Goal: Task Accomplishment & Management: Use online tool/utility

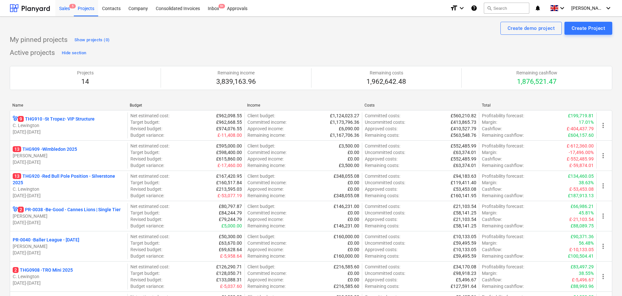
click at [63, 13] on div "Sales 5" at bounding box center [64, 8] width 19 height 17
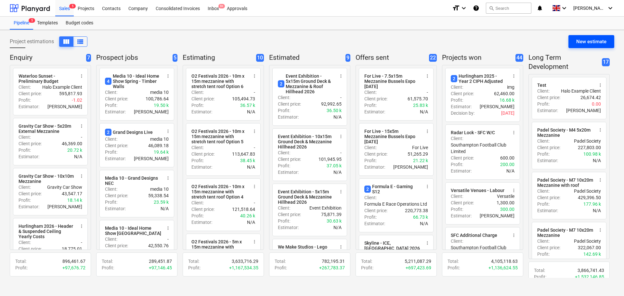
click at [596, 40] on div "New estimate" at bounding box center [592, 41] width 30 height 8
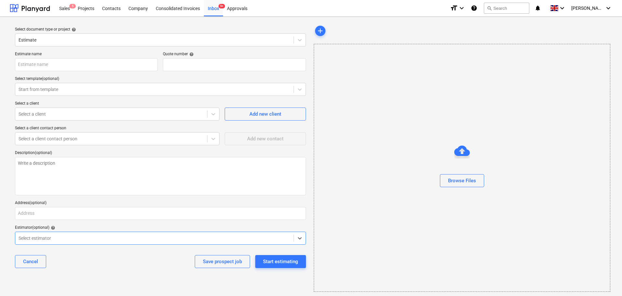
type textarea "x"
type input "QU-0247"
click at [83, 66] on input "text" at bounding box center [86, 64] width 143 height 13
type textarea "x"
type input "G"
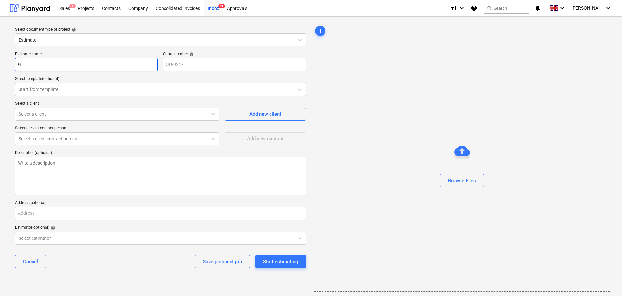
type textarea "x"
type input "Go"
type textarea "x"
type input "Gor"
type textarea "x"
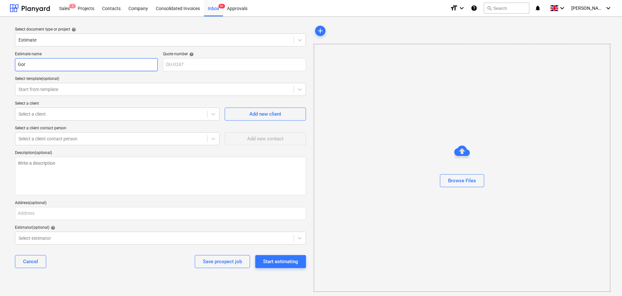
type input "Gord"
type textarea "x"
type input "Gordo"
type textarea "x"
type input "[PERSON_NAME]"
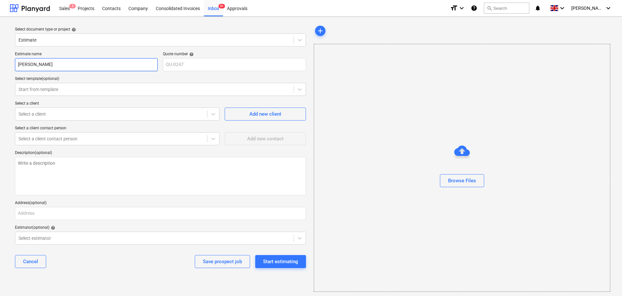
type textarea "x"
type input "[PERSON_NAME]"
type textarea "x"
type input "[PERSON_NAME]"
type textarea "x"
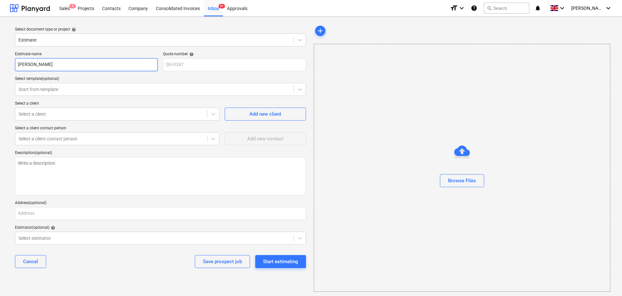
type input "[PERSON_NAME]"
type textarea "x"
type input "[PERSON_NAME]"
type textarea "x"
type input "[PERSON_NAME]"
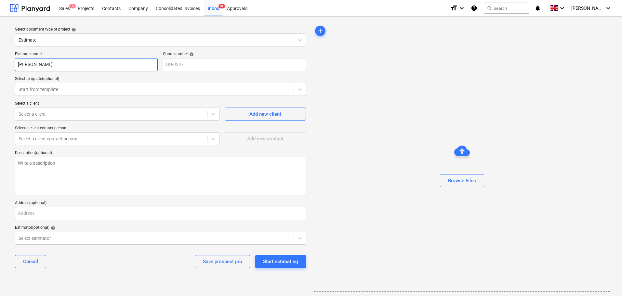
type textarea "x"
type input "[PERSON_NAME]"
type textarea "x"
type input "[PERSON_NAME]"
type textarea "x"
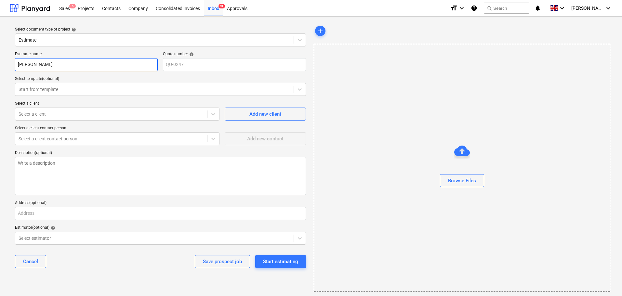
type input "[PERSON_NAME]"
type textarea "x"
type input "[PERSON_NAME] A"
type textarea "x"
type input "[PERSON_NAME] Au"
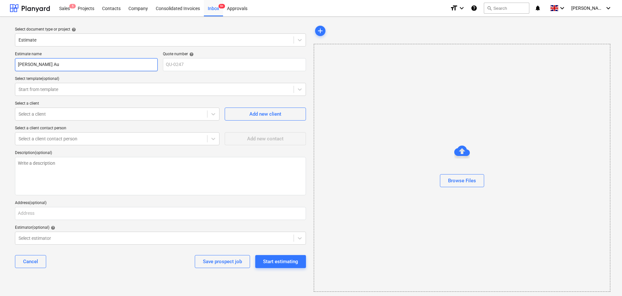
type textarea "x"
type input "[PERSON_NAME] Aut"
type textarea "x"
type input "[PERSON_NAME] Auto"
type textarea "x"
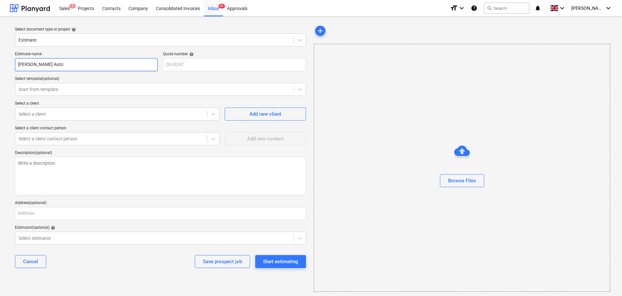
type input "[PERSON_NAME] Autom"
type textarea "x"
type input "[PERSON_NAME] Automo"
type textarea "x"
type input "[PERSON_NAME] Automot"
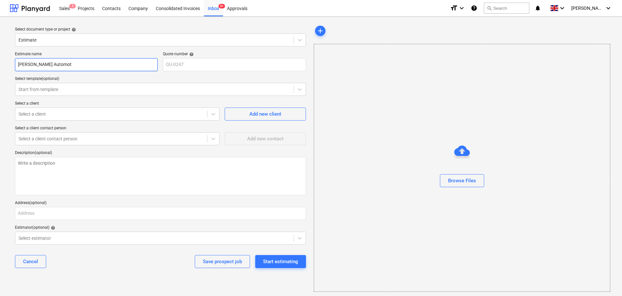
type textarea "x"
type input "[PERSON_NAME] Automoti"
type textarea "x"
type input "[PERSON_NAME] Automotiv"
type textarea "x"
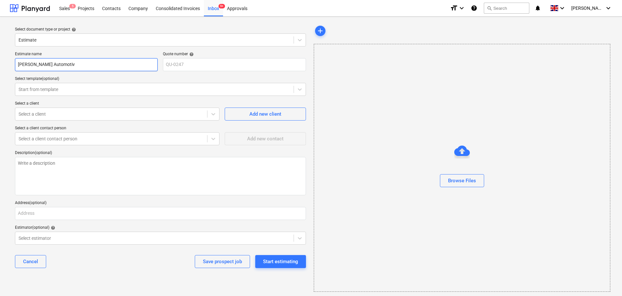
type input "[PERSON_NAME] Automotive"
type textarea "x"
type input "[PERSON_NAME] Automotive"
type textarea "x"
type input "[PERSON_NAME] Automotive -"
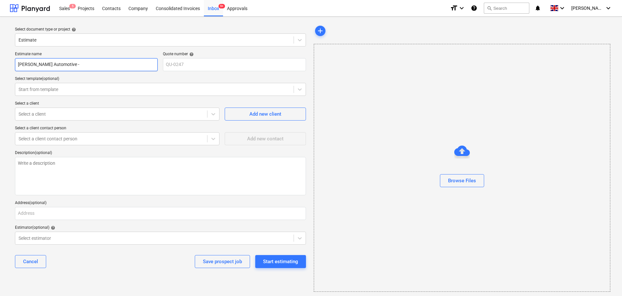
type textarea "x"
type input "[PERSON_NAME] Automotive -"
type textarea "x"
type input "[PERSON_NAME] Automotive - G"
type textarea "x"
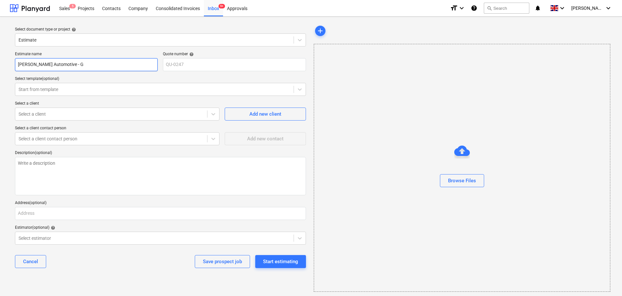
type input "[PERSON_NAME] Automotive - Go"
type textarea "x"
type input "[PERSON_NAME] Automotive - Goo"
type textarea "x"
type input "[PERSON_NAME] Automotive - Good"
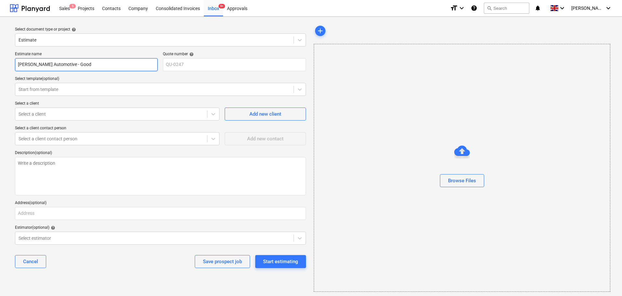
type textarea "x"
type input "[PERSON_NAME] Automotive - Goodw"
type textarea "x"
type input "[PERSON_NAME] Automotive - Goodwo"
type textarea "x"
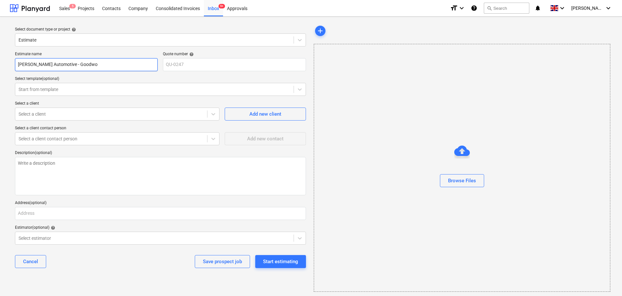
type input "[PERSON_NAME] Automotive - Goodwoo"
type textarea "x"
type input "[PERSON_NAME] Automotive - [GEOGRAPHIC_DATA]"
type textarea "x"
type input "[PERSON_NAME] Automotive -"
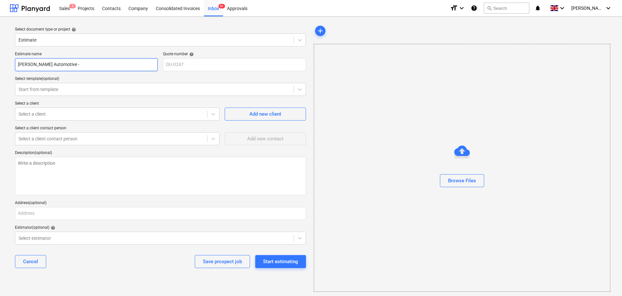
type textarea "x"
type input "[PERSON_NAME] Automotive - G"
type textarea "x"
type input "[PERSON_NAME] Automotive - GW"
type textarea "x"
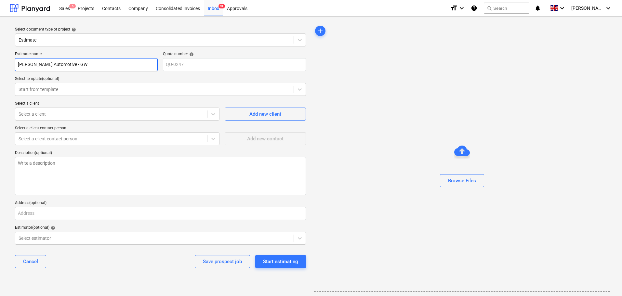
type input "[PERSON_NAME] Automotive - GWF"
type textarea "x"
type input "[PERSON_NAME] Automotive - GWFO"
type textarea "x"
type input "[PERSON_NAME] Automotive - GWFOS"
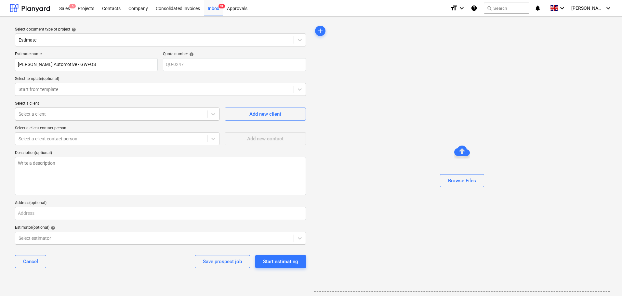
type textarea "x"
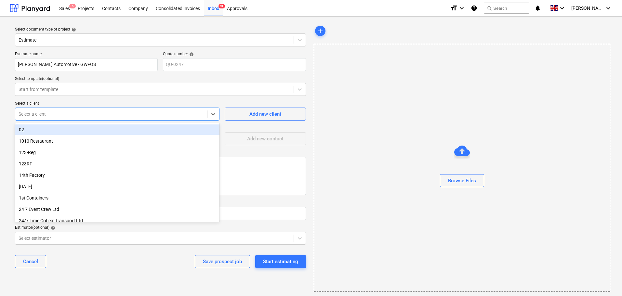
click at [42, 110] on div "Select a client" at bounding box center [111, 114] width 192 height 9
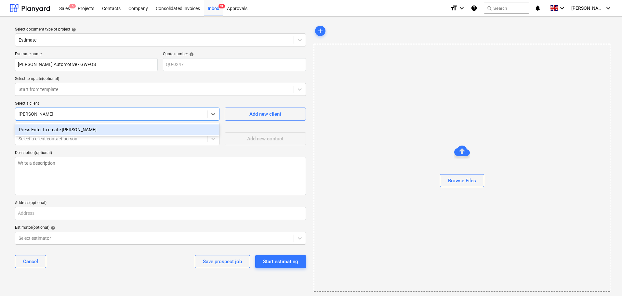
type input "[PERSON_NAME]"
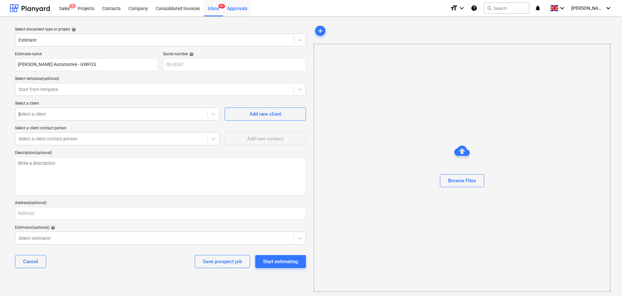
type textarea "x"
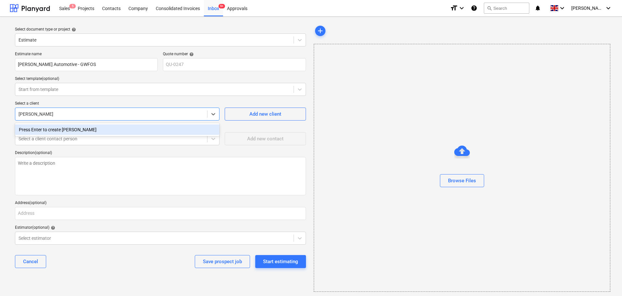
type input "[PERSON_NAME] Group"
type textarea "x"
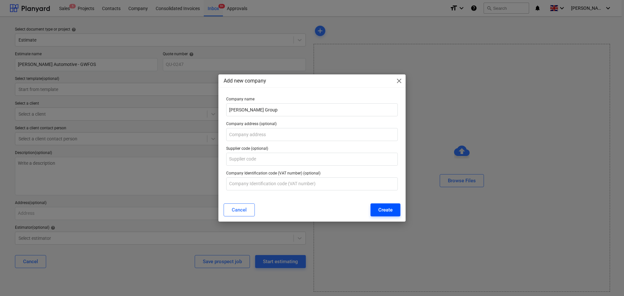
click at [383, 206] on div "Create" at bounding box center [386, 210] width 14 height 8
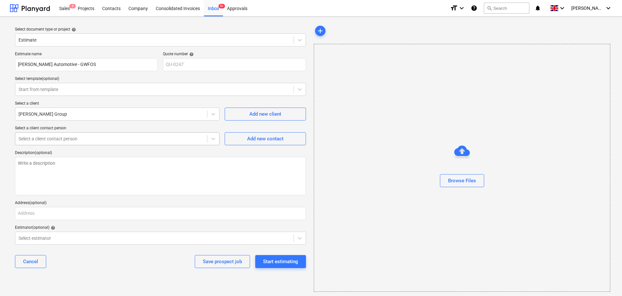
drag, startPoint x: 80, startPoint y: 144, endPoint x: 98, endPoint y: 141, distance: 18.2
click at [80, 144] on div "Select a client contact person" at bounding box center [117, 138] width 205 height 13
click at [250, 138] on div "Add new contact" at bounding box center [265, 139] width 36 height 8
type textarea "x"
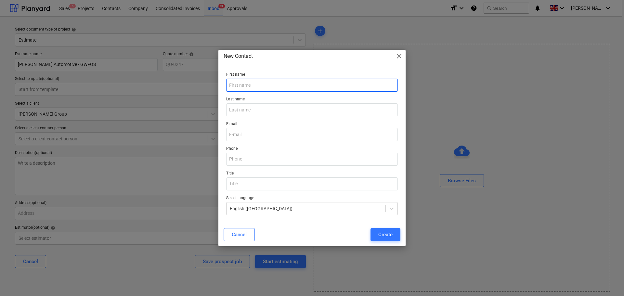
click at [261, 84] on input "text" at bounding box center [312, 85] width 172 height 13
type input "[PERSON_NAME]"
type input "Swannell"
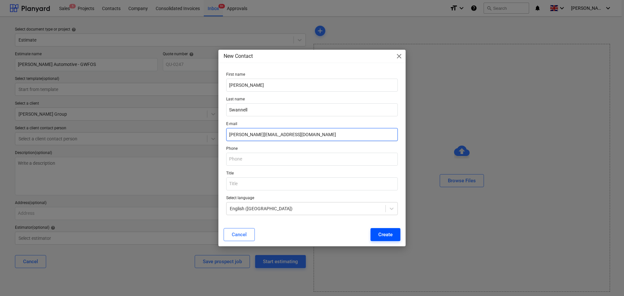
type input "[PERSON_NAME][EMAIL_ADDRESS][DOMAIN_NAME]"
click at [378, 228] on button "Create" at bounding box center [386, 234] width 30 height 13
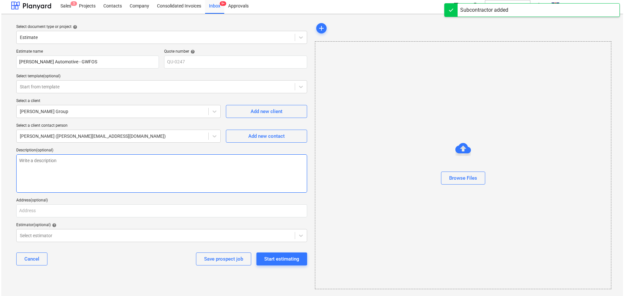
scroll to position [4, 0]
click at [285, 259] on div "Start estimating" at bounding box center [280, 258] width 35 height 8
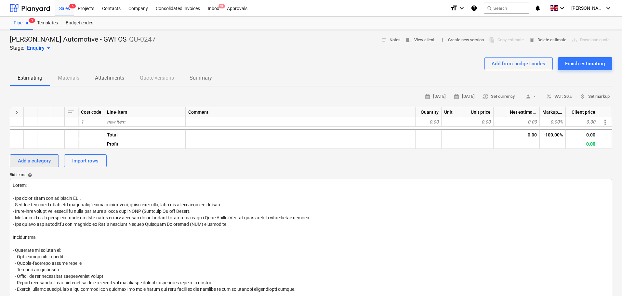
click at [31, 157] on div "Add a category" at bounding box center [34, 161] width 33 height 8
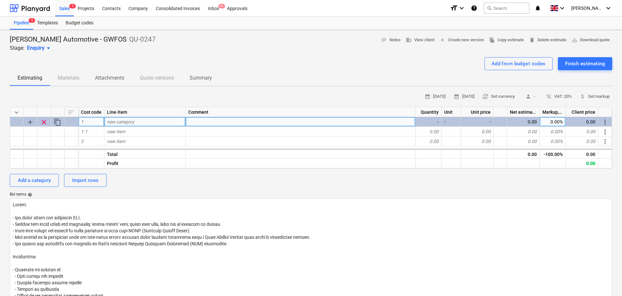
click at [46, 122] on span "clear" at bounding box center [44, 122] width 8 height 8
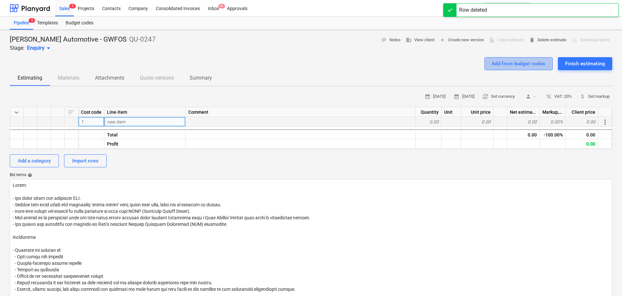
click at [524, 66] on div "Add from budget codes" at bounding box center [519, 64] width 54 height 8
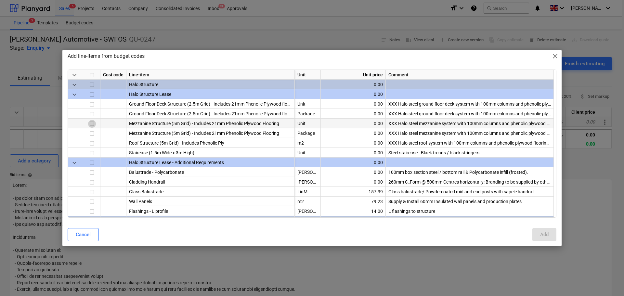
click at [89, 124] on input "checkbox" at bounding box center [92, 124] width 8 height 8
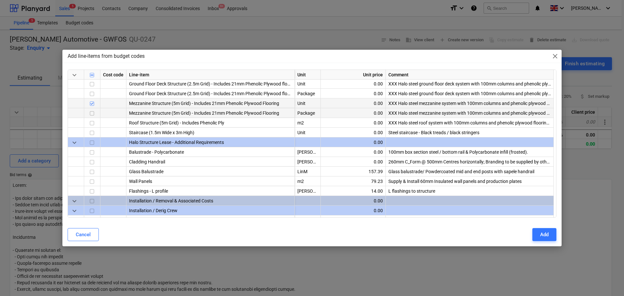
scroll to position [33, 0]
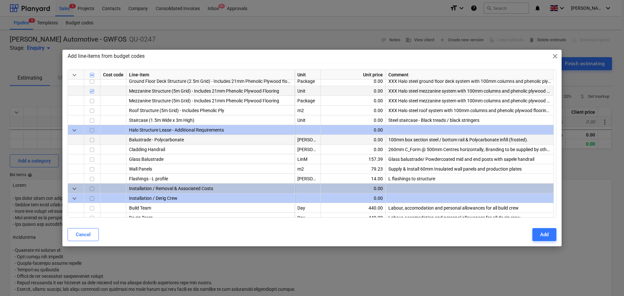
click at [91, 138] on input "checkbox" at bounding box center [92, 141] width 8 height 8
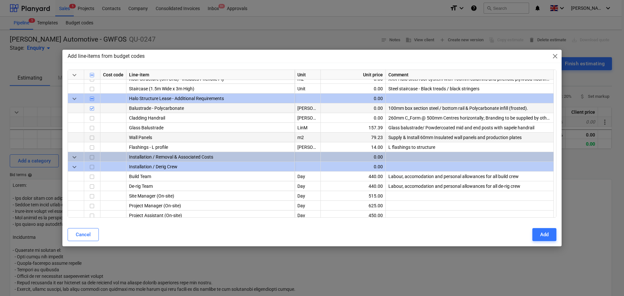
scroll to position [65, 0]
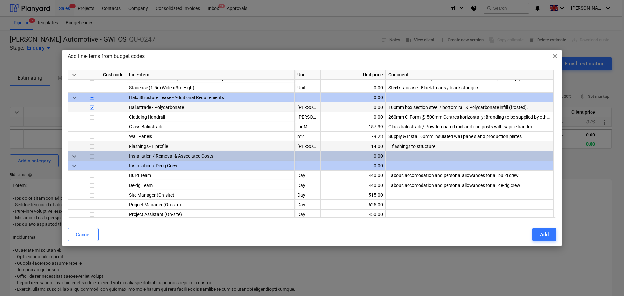
click at [92, 146] on input "checkbox" at bounding box center [92, 147] width 8 height 8
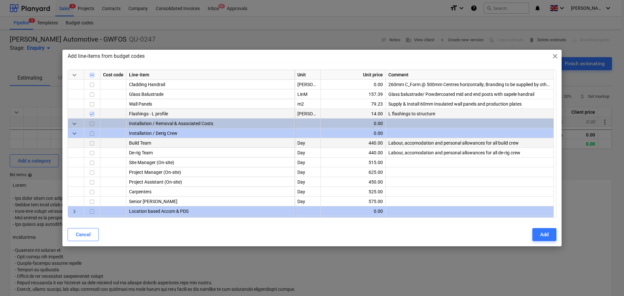
click at [92, 147] on input "checkbox" at bounding box center [92, 144] width 8 height 8
click at [91, 154] on input "checkbox" at bounding box center [92, 154] width 8 height 8
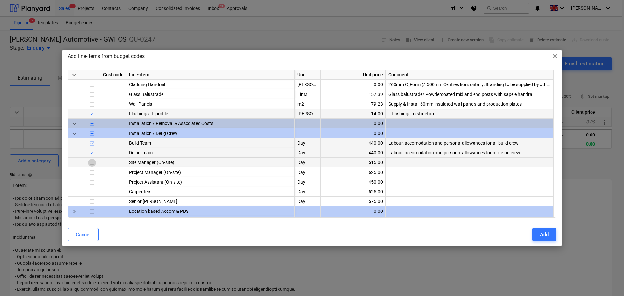
click at [91, 165] on input "checkbox" at bounding box center [92, 163] width 8 height 8
click at [93, 173] on input "checkbox" at bounding box center [92, 173] width 8 height 8
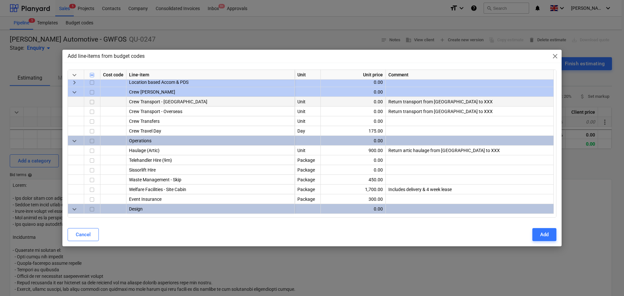
scroll to position [228, 0]
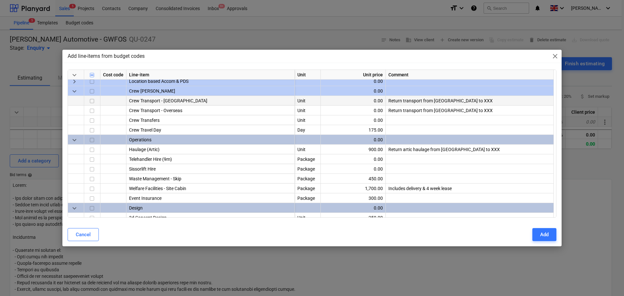
click at [92, 100] on input "checkbox" at bounding box center [92, 102] width 8 height 8
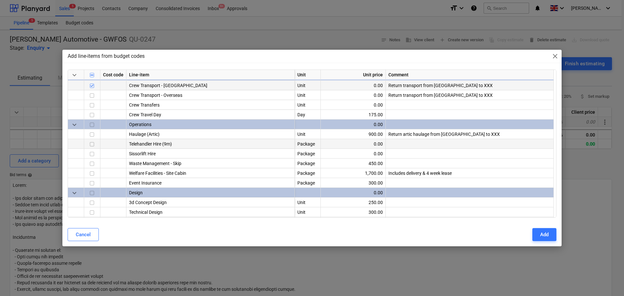
scroll to position [260, 0]
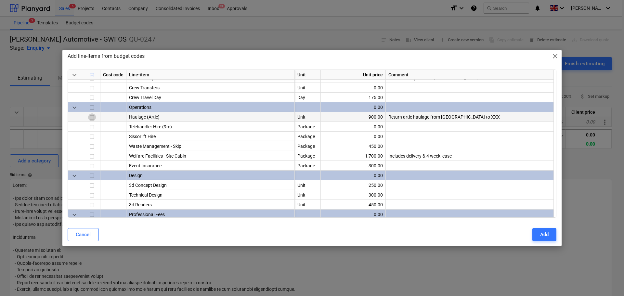
click at [92, 114] on input "checkbox" at bounding box center [92, 118] width 8 height 8
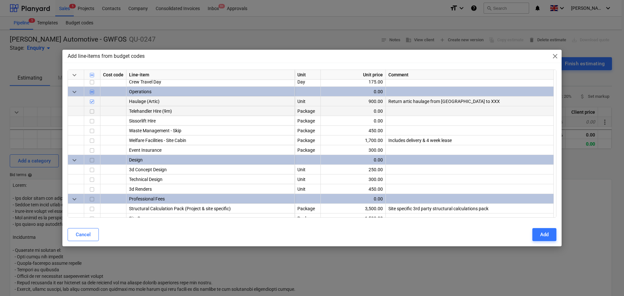
scroll to position [293, 0]
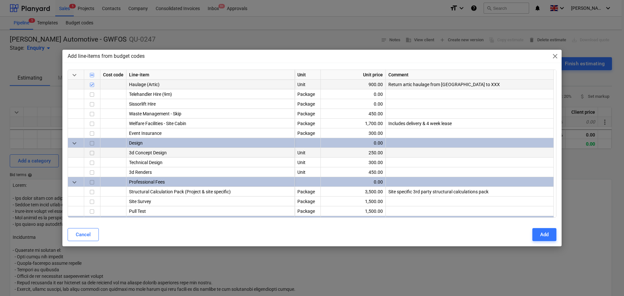
click at [91, 153] on input "checkbox" at bounding box center [92, 154] width 8 height 8
click at [92, 162] on input "checkbox" at bounding box center [92, 163] width 8 height 8
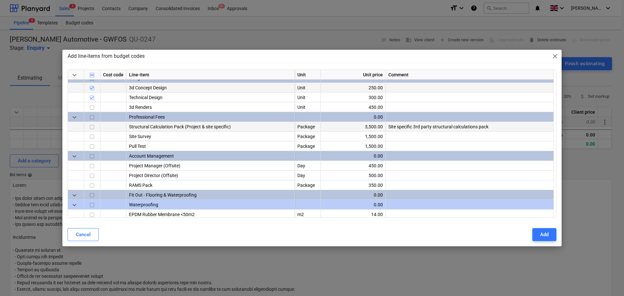
click at [93, 130] on input "checkbox" at bounding box center [92, 128] width 8 height 8
click at [93, 133] on input "checkbox" at bounding box center [92, 137] width 8 height 8
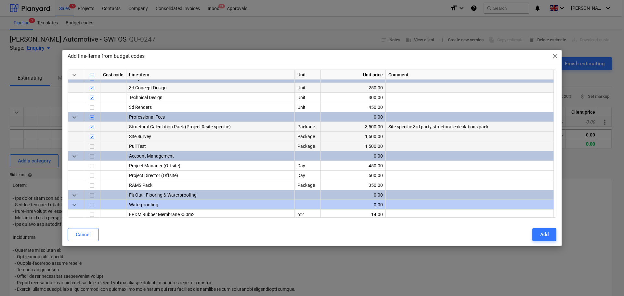
scroll to position [390, 0]
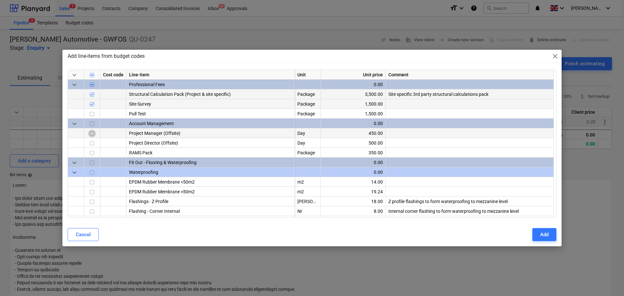
click at [91, 132] on input "checkbox" at bounding box center [92, 134] width 8 height 8
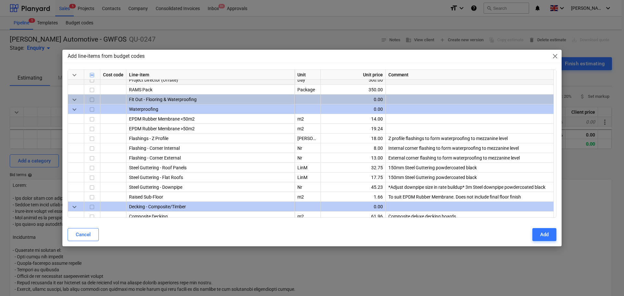
scroll to position [455, 0]
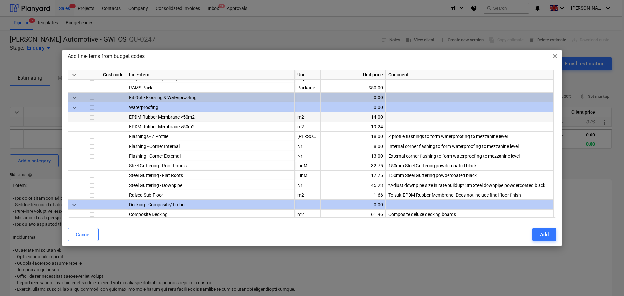
click at [91, 118] on input "checkbox" at bounding box center [92, 118] width 8 height 8
click at [91, 139] on input "checkbox" at bounding box center [92, 137] width 8 height 8
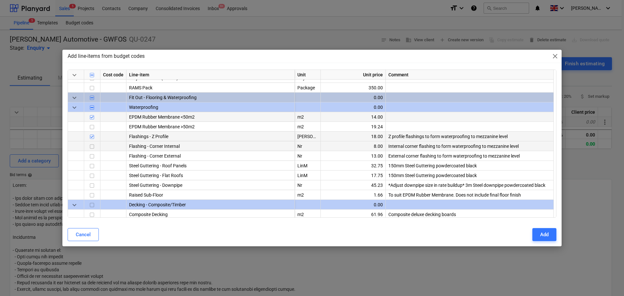
click at [92, 148] on input "checkbox" at bounding box center [92, 147] width 8 height 8
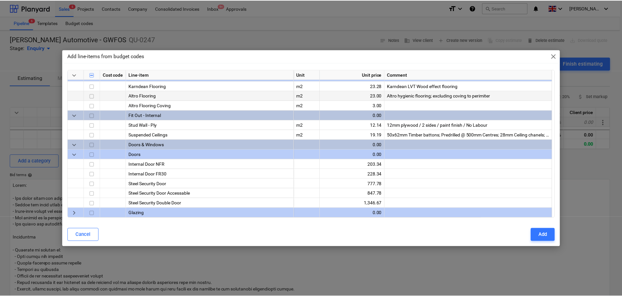
scroll to position [643, 0]
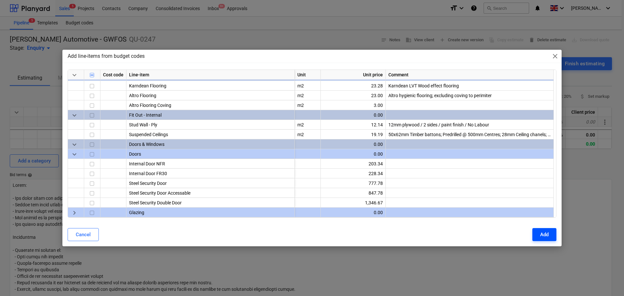
click at [542, 229] on button "Add" at bounding box center [545, 234] width 24 height 13
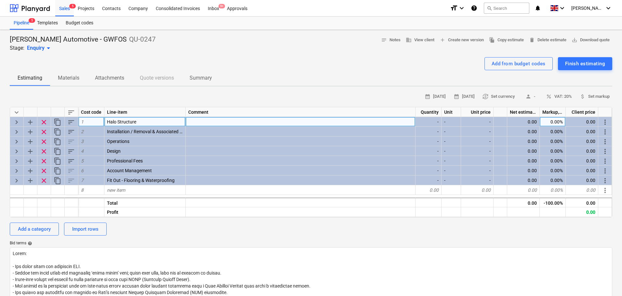
click at [14, 124] on span "keyboard_arrow_right" at bounding box center [17, 122] width 8 height 8
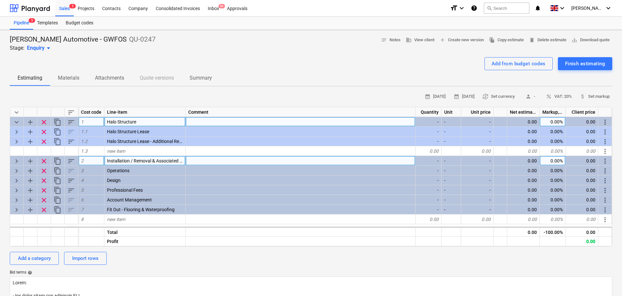
click at [15, 160] on span "keyboard_arrow_right" at bounding box center [17, 161] width 8 height 8
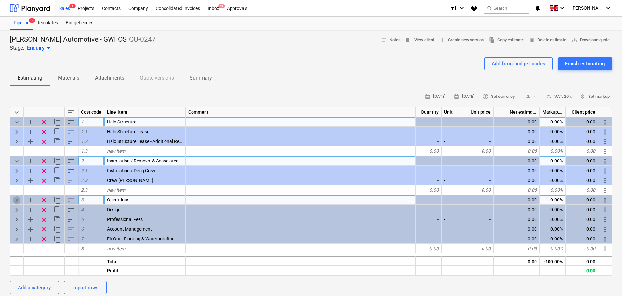
click at [14, 199] on span "keyboard_arrow_right" at bounding box center [17, 200] width 8 height 8
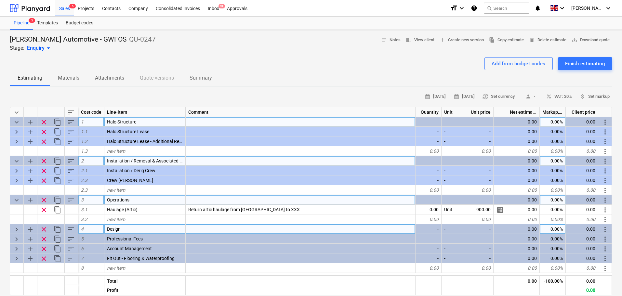
click at [15, 231] on span "keyboard_arrow_right" at bounding box center [17, 230] width 8 height 8
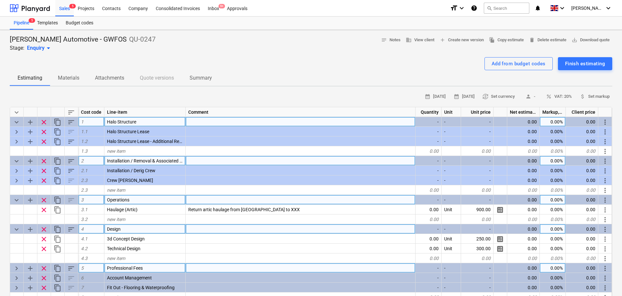
click at [15, 268] on span "keyboard_arrow_right" at bounding box center [17, 269] width 8 height 8
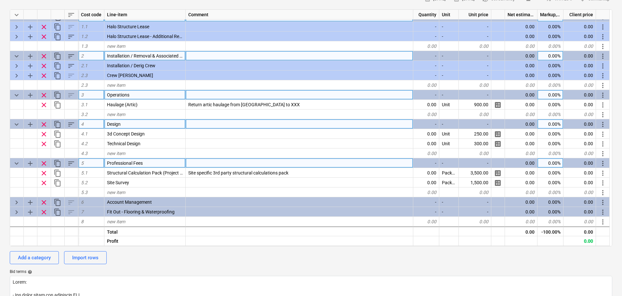
scroll to position [163, 0]
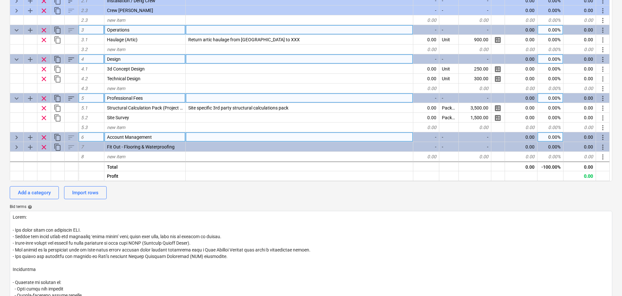
click at [17, 138] on span "keyboard_arrow_right" at bounding box center [17, 138] width 8 height 8
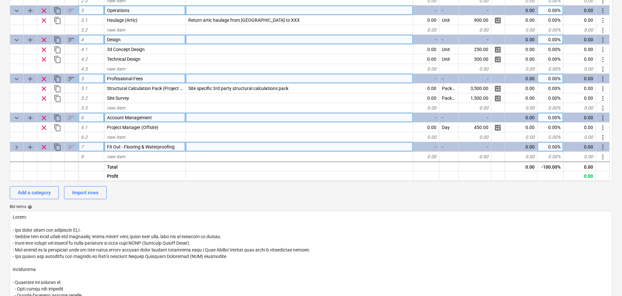
click at [18, 148] on span "keyboard_arrow_right" at bounding box center [17, 147] width 8 height 8
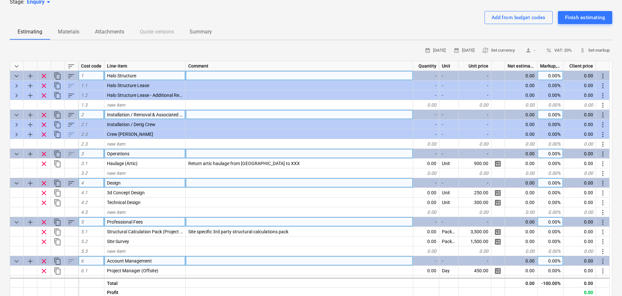
scroll to position [0, 0]
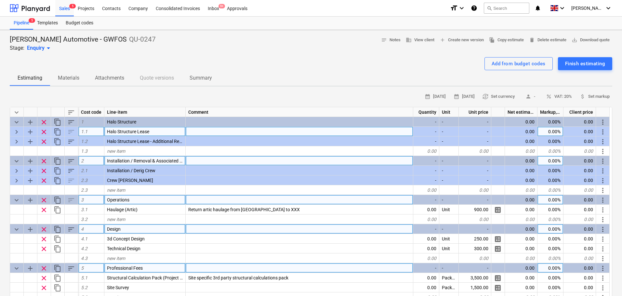
click at [14, 129] on span "keyboard_arrow_right" at bounding box center [17, 132] width 8 height 8
type textarea "x"
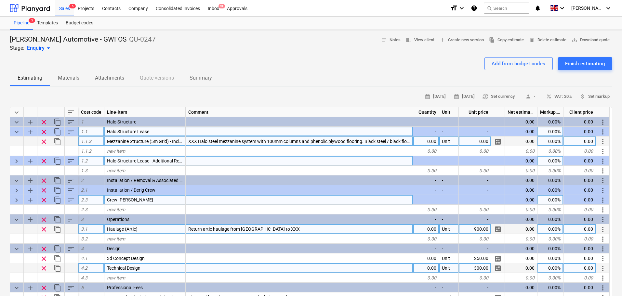
click at [427, 142] on div "0.00" at bounding box center [426, 142] width 26 height 10
type input "1"
type textarea "x"
click at [478, 139] on div "0.00" at bounding box center [475, 142] width 33 height 10
click at [467, 138] on input "£39,070.00" at bounding box center [475, 141] width 32 height 9
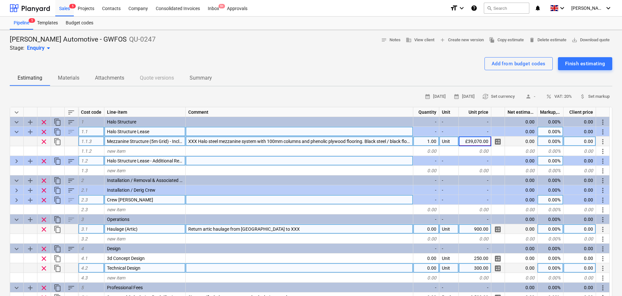
click at [466, 140] on input "£39,070.00" at bounding box center [475, 141] width 32 height 9
click at [469, 142] on input "£39,070.00" at bounding box center [475, 141] width 32 height 9
type input "39,070.00"
click at [17, 161] on span "keyboard_arrow_right" at bounding box center [17, 161] width 8 height 8
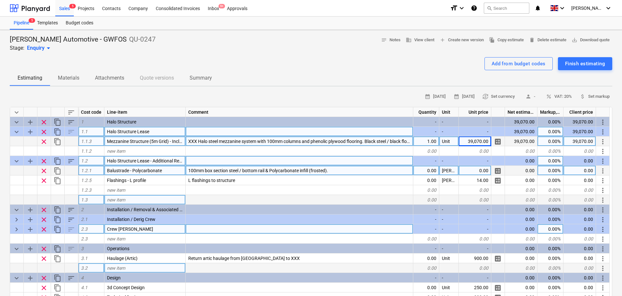
click at [429, 169] on div "0.00" at bounding box center [426, 171] width 26 height 10
click at [515, 62] on div "Add from budget codes" at bounding box center [519, 64] width 54 height 8
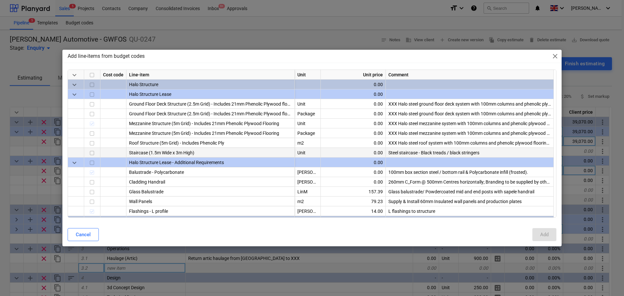
click at [94, 152] on input "checkbox" at bounding box center [92, 154] width 8 height 8
click at [545, 233] on div "Add" at bounding box center [544, 235] width 8 height 8
type textarea "x"
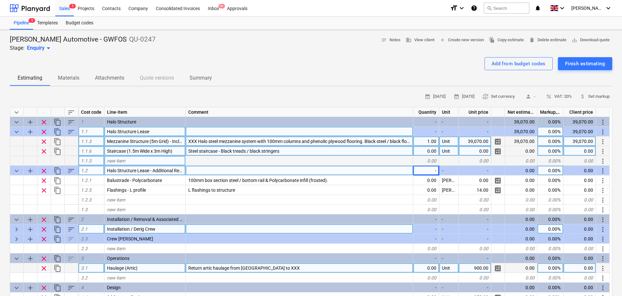
click at [430, 151] on div "0.00" at bounding box center [426, 151] width 26 height 10
type input "1"
type textarea "x"
type input "6500"
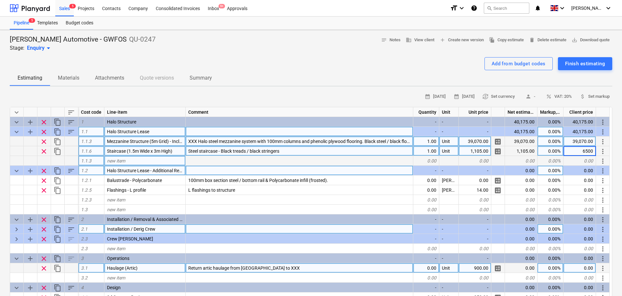
type textarea "x"
click at [472, 137] on div "39,070.00" at bounding box center [475, 142] width 33 height 10
type input "£16,604.75"
click at [473, 138] on div "39,070.00" at bounding box center [475, 142] width 33 height 10
click at [468, 144] on input "£16,604.75" at bounding box center [475, 141] width 32 height 9
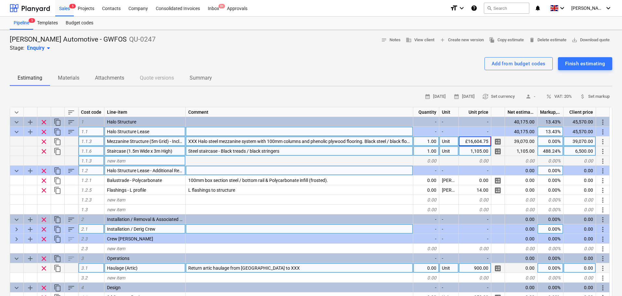
type input "16,604.75"
type textarea "x"
click at [581, 145] on div "16,604.75" at bounding box center [580, 142] width 33 height 10
click at [572, 142] on input "£39,070.00" at bounding box center [580, 141] width 32 height 9
type input "39,070.00"
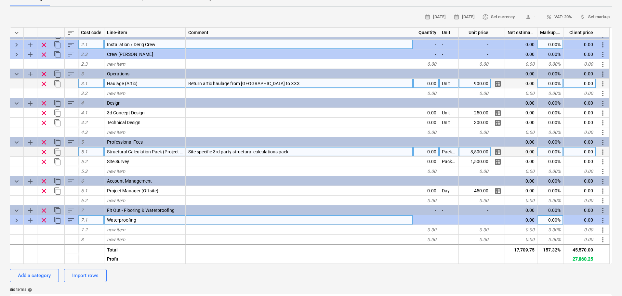
scroll to position [98, 0]
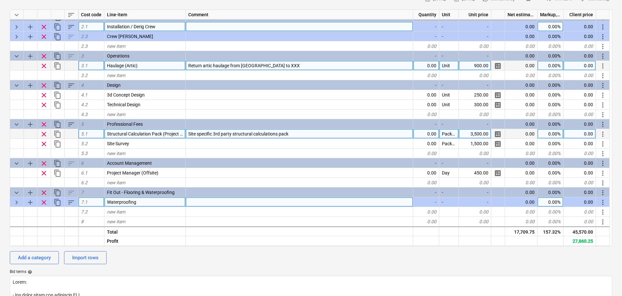
click at [15, 204] on span "keyboard_arrow_right" at bounding box center [17, 203] width 8 height 8
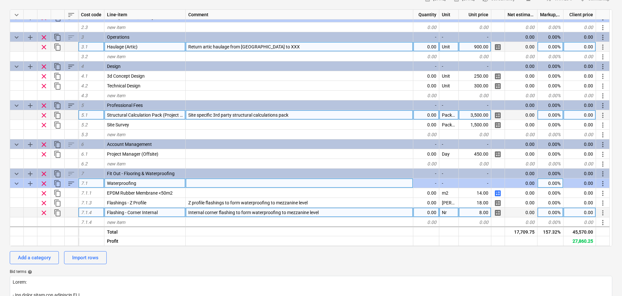
scroll to position [138, 0]
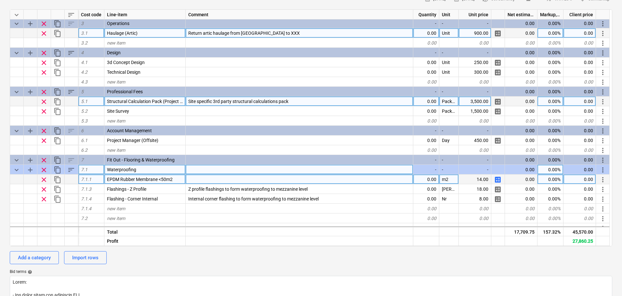
click at [497, 181] on span "calculate" at bounding box center [498, 180] width 8 height 8
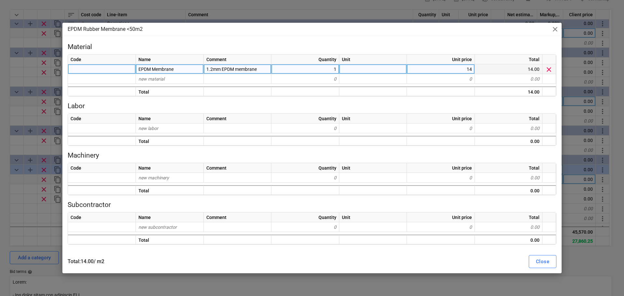
click at [549, 67] on span "clear" at bounding box center [549, 70] width 8 height 8
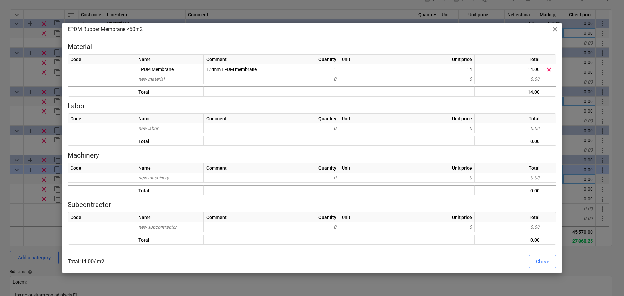
click at [556, 31] on span "close" at bounding box center [556, 29] width 8 height 8
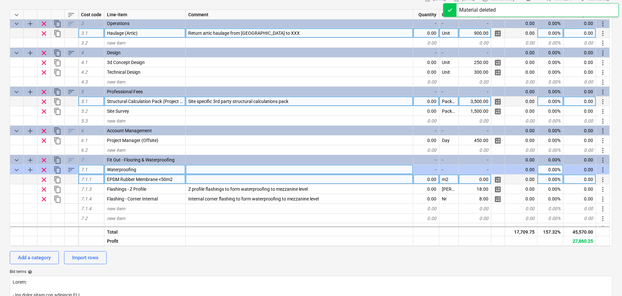
click at [46, 181] on span "clear" at bounding box center [44, 180] width 8 height 8
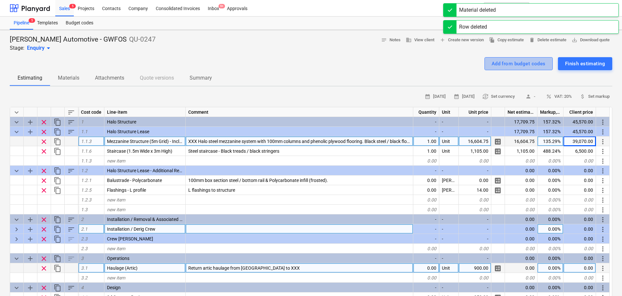
click at [492, 64] on div "Add from budget codes" at bounding box center [519, 64] width 54 height 8
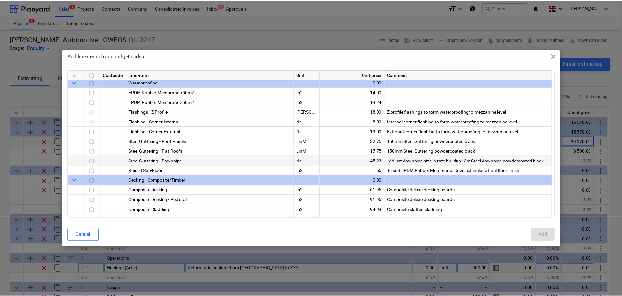
scroll to position [447, 0]
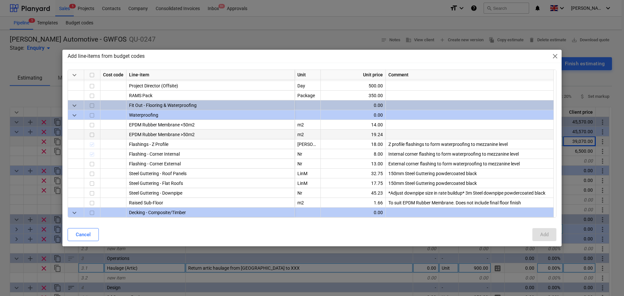
click at [93, 138] on input "checkbox" at bounding box center [92, 135] width 8 height 8
click at [544, 231] on div "Add" at bounding box center [544, 235] width 8 height 8
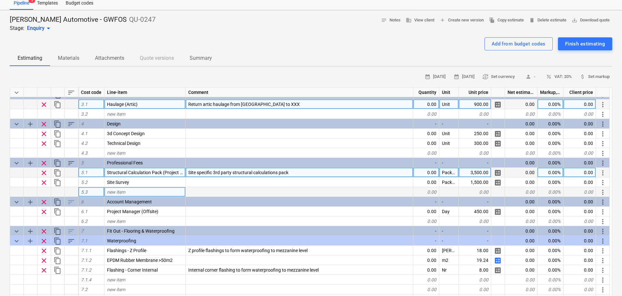
scroll to position [33, 0]
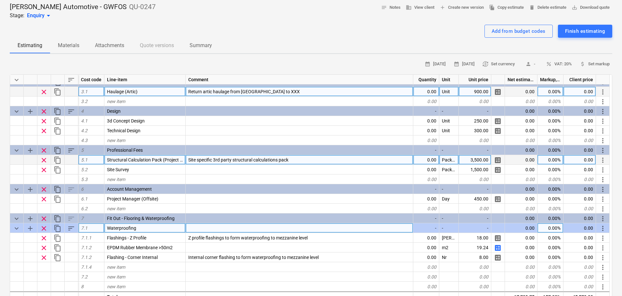
click at [67, 231] on span "sort" at bounding box center [71, 229] width 8 height 8
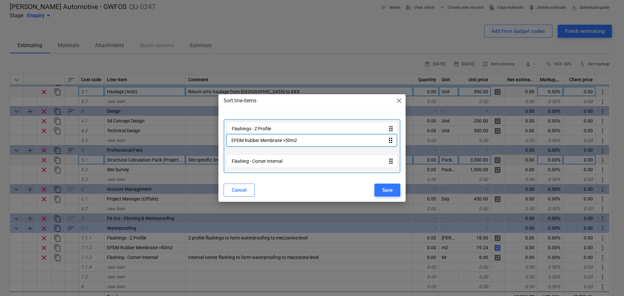
drag, startPoint x: 297, startPoint y: 143, endPoint x: 295, endPoint y: 127, distance: 16.0
click at [295, 127] on div "Flashings - Z Profile drag_indicator EPDM Rubber Membrane >50m2 drag_indicator …" at bounding box center [312, 146] width 177 height 54
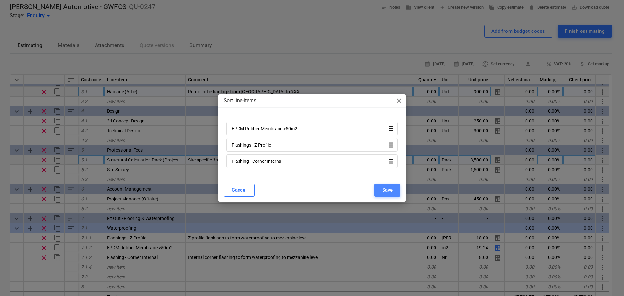
click at [386, 186] on div "Save" at bounding box center [387, 190] width 10 height 8
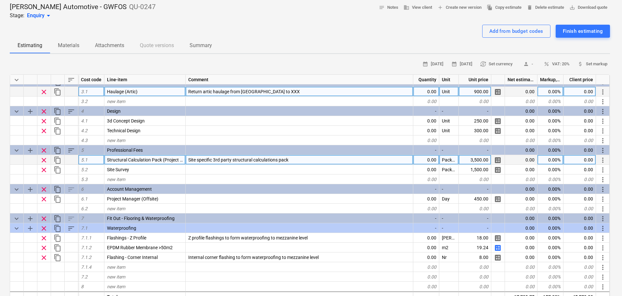
type textarea "x"
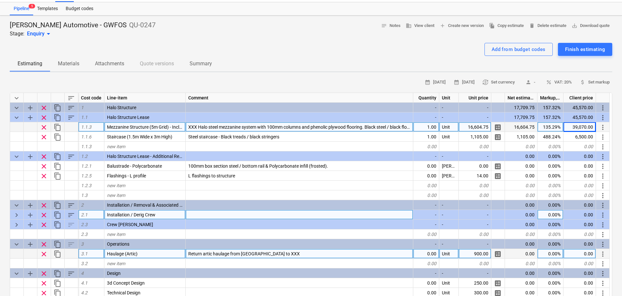
scroll to position [0, 0]
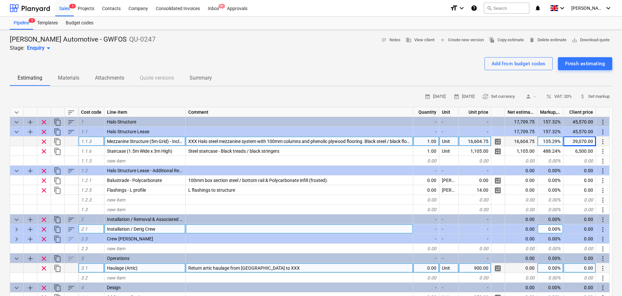
click at [197, 142] on span "XXX Halo steel mezzanine system with 100mm columns and phenolic plywood floorin…" at bounding box center [307, 141] width 238 height 5
click at [191, 146] on div "XXX Halo steel mezzanine system with 100mm columns and phenolic plywood floorin…" at bounding box center [300, 142] width 228 height 10
type input "15x15m Halo steel mezzanine system with 100mm columns and phenolic plywood floo…"
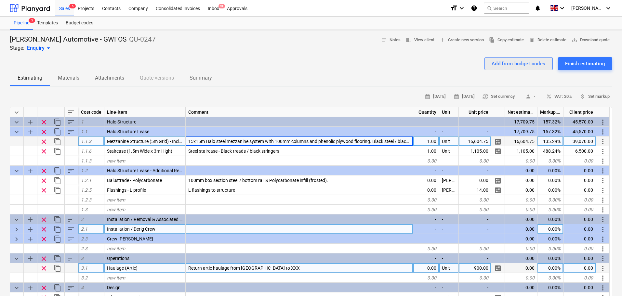
click at [499, 66] on div "Add from budget codes" at bounding box center [519, 64] width 54 height 8
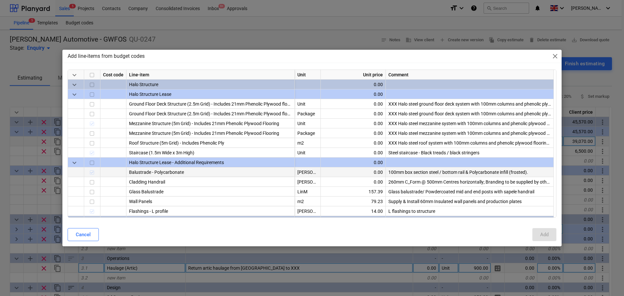
type textarea "x"
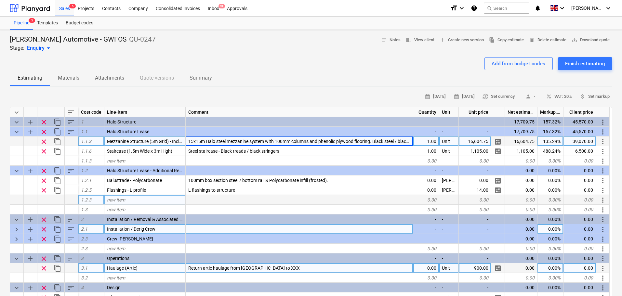
click at [132, 204] on div "new item" at bounding box center [144, 200] width 81 height 10
click at [497, 65] on div "Add from budget codes" at bounding box center [519, 64] width 54 height 8
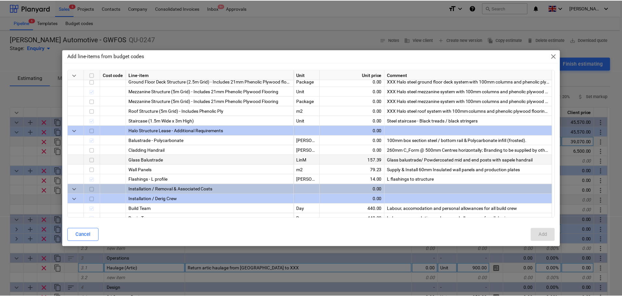
scroll to position [33, 0]
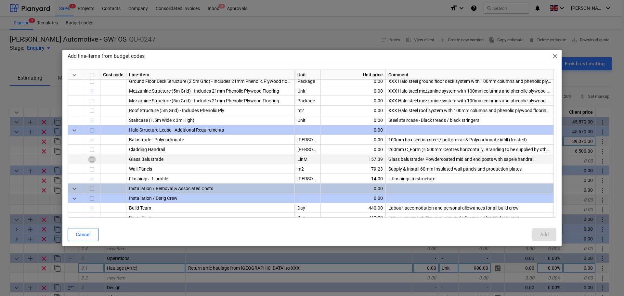
click at [94, 161] on input "checkbox" at bounding box center [92, 160] width 8 height 8
click at [92, 138] on div at bounding box center [92, 140] width 16 height 10
click at [93, 141] on div at bounding box center [92, 140] width 16 height 10
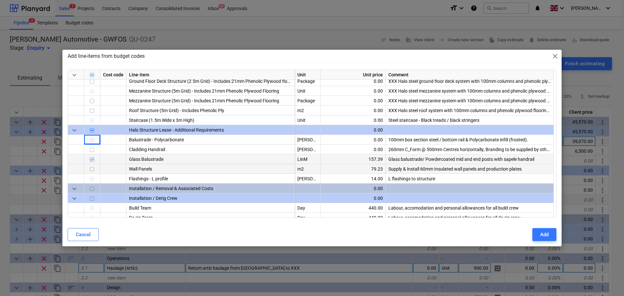
click at [90, 169] on input "checkbox" at bounding box center [92, 170] width 8 height 8
click at [545, 235] on div "Add" at bounding box center [544, 235] width 8 height 8
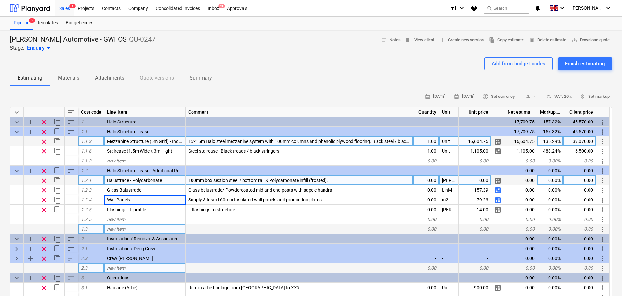
click at [47, 180] on span "clear" at bounding box center [44, 181] width 8 height 8
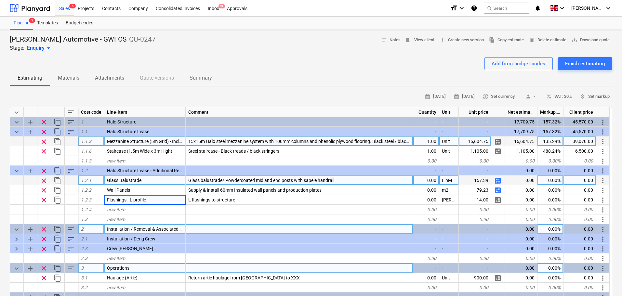
click at [430, 180] on div "0.00" at bounding box center [426, 181] width 26 height 10
click at [498, 180] on span "calculate" at bounding box center [498, 181] width 8 height 8
click at [498, 181] on span "calculate" at bounding box center [498, 181] width 8 height 8
click at [498, 178] on span "calculate" at bounding box center [498, 181] width 8 height 8
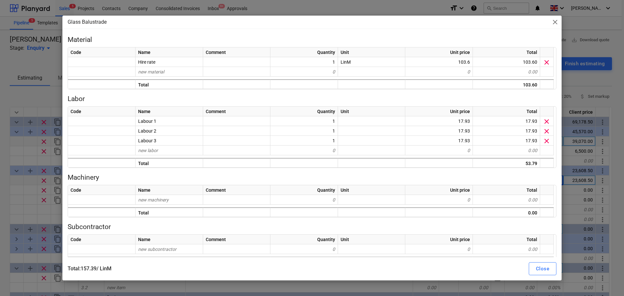
click at [558, 20] on span "close" at bounding box center [556, 22] width 8 height 8
type textarea "x"
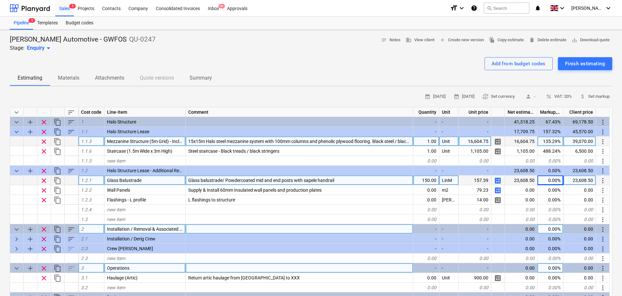
click at [550, 184] on div "0.00%" at bounding box center [551, 181] width 26 height 10
type input "50"
type textarea "x"
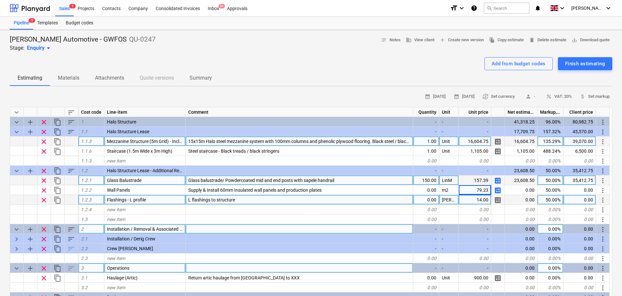
click at [419, 198] on div "0.00" at bounding box center [426, 200] width 26 height 10
type input "75"
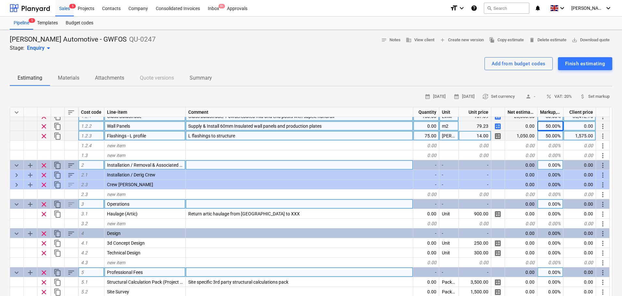
scroll to position [65, 0]
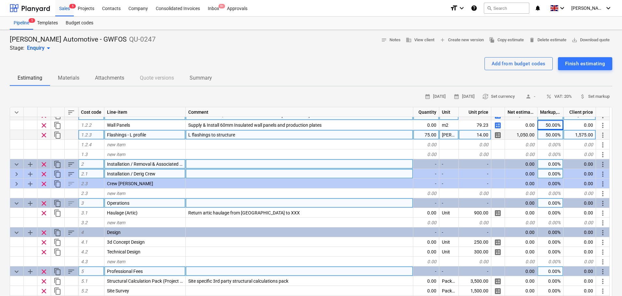
click at [16, 176] on span "keyboard_arrow_right" at bounding box center [17, 174] width 8 height 8
type textarea "x"
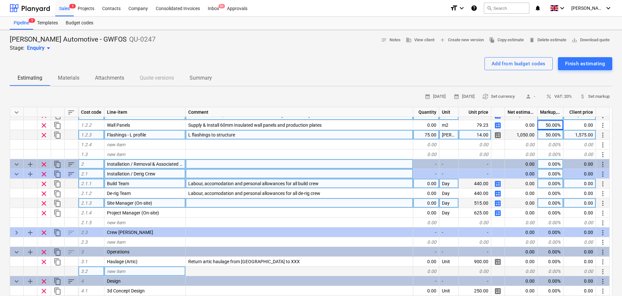
click at [421, 188] on div "0.00" at bounding box center [426, 184] width 26 height 10
type input "7"
type input "28"
type textarea "x"
type input "2"
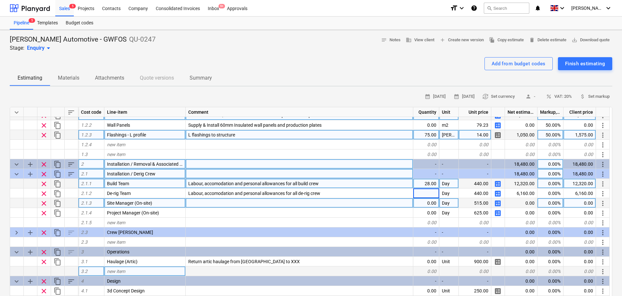
type input "6"
type input "18"
type textarea "x"
type input "14"
type textarea "x"
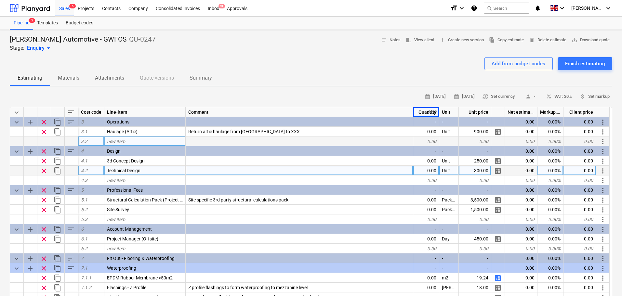
scroll to position [163, 0]
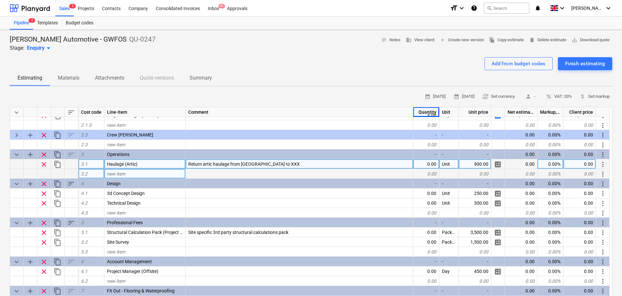
click at [433, 161] on div "0.00" at bounding box center [426, 164] width 26 height 10
type input "2"
type textarea "x"
type input "1200"
type textarea "x"
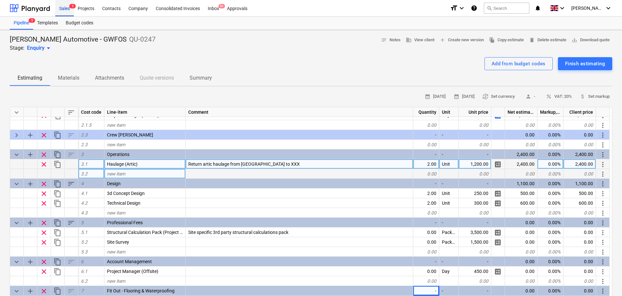
drag, startPoint x: 69, startPoint y: 7, endPoint x: 72, endPoint y: 6, distance: 3.6
click at [472, 163] on div "1,200.00" at bounding box center [475, 164] width 33 height 10
type input "825"
type textarea "x"
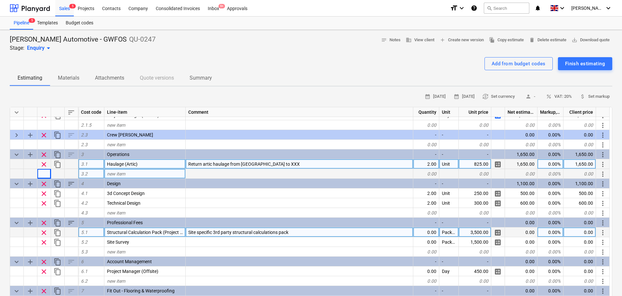
click at [433, 232] on div "0.00" at bounding box center [426, 233] width 26 height 10
type input "1"
type textarea "x"
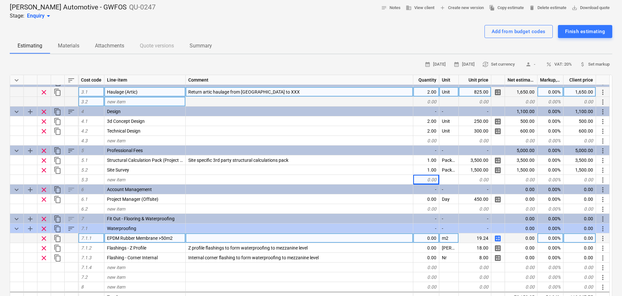
scroll to position [33, 0]
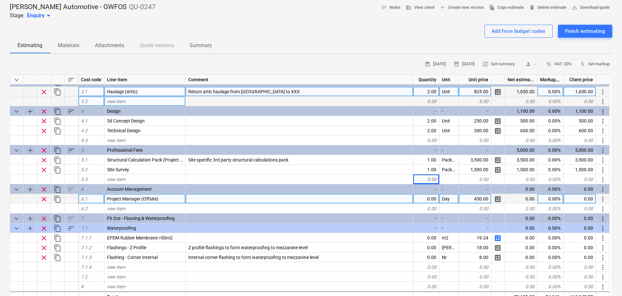
click at [427, 196] on div "0.00" at bounding box center [426, 199] width 26 height 10
type input "5"
type textarea "x"
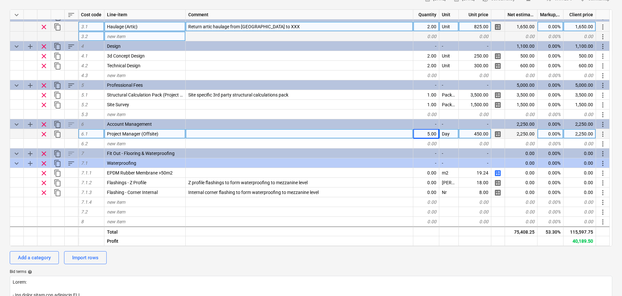
scroll to position [130, 0]
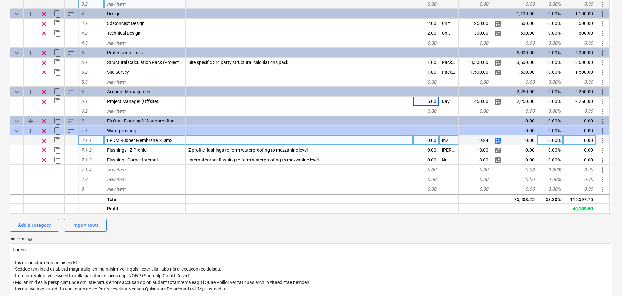
click at [438, 141] on div "0.00" at bounding box center [426, 141] width 26 height 10
type input "150"
type textarea "x"
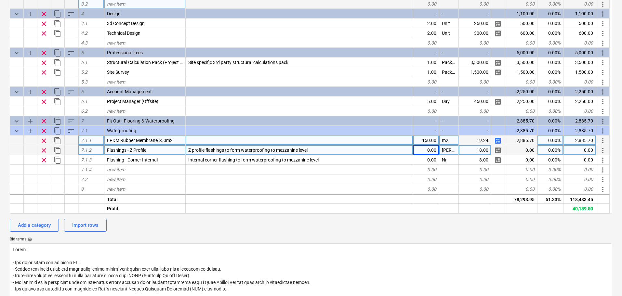
click at [423, 150] on div "0.00" at bounding box center [426, 150] width 26 height 10
click at [419, 152] on input at bounding box center [426, 149] width 26 height 9
click at [0, 153] on div "[PERSON_NAME] Automotive - GWFOS QU-0247 Stage: Enquiry arrow_drop_down notes N…" at bounding box center [311, 198] width 622 height 597
click at [421, 140] on div "150.00" at bounding box center [426, 141] width 26 height 10
type input "3"
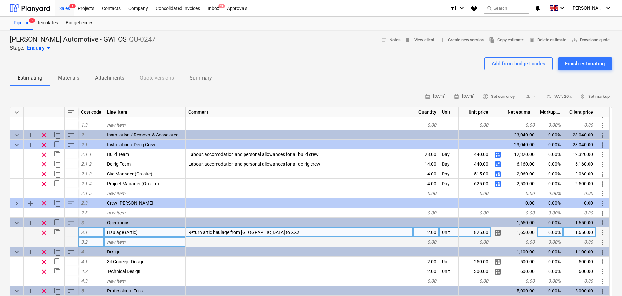
scroll to position [98, 0]
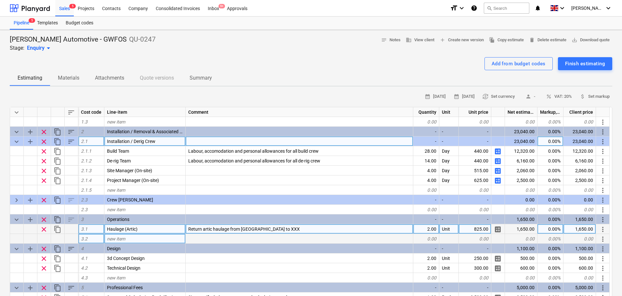
click at [549, 143] on div "0.00%" at bounding box center [551, 142] width 26 height 10
type input "30"
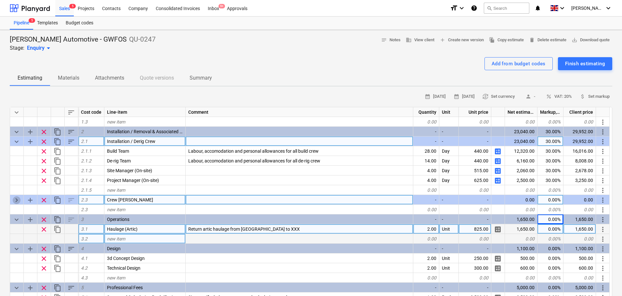
click at [17, 200] on span "keyboard_arrow_right" at bounding box center [17, 200] width 8 height 8
type textarea "x"
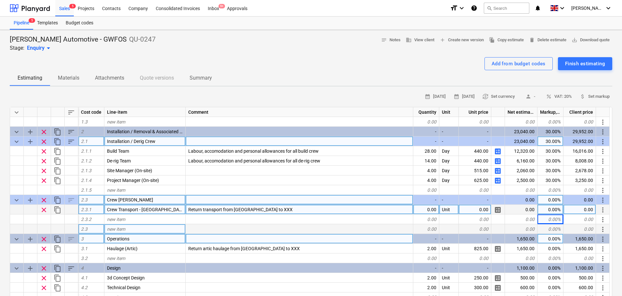
click at [295, 209] on div "Return transport from [GEOGRAPHIC_DATA] to XXX" at bounding box center [300, 210] width 228 height 10
click at [284, 211] on input "Return transport from [GEOGRAPHIC_DATA] to XXX" at bounding box center [299, 209] width 227 height 9
type input "Return transport from [GEOGRAPHIC_DATA] to [GEOGRAPHIC_DATA]"
click at [266, 212] on input "Return transport from [GEOGRAPHIC_DATA] to [GEOGRAPHIC_DATA]" at bounding box center [299, 209] width 227 height 9
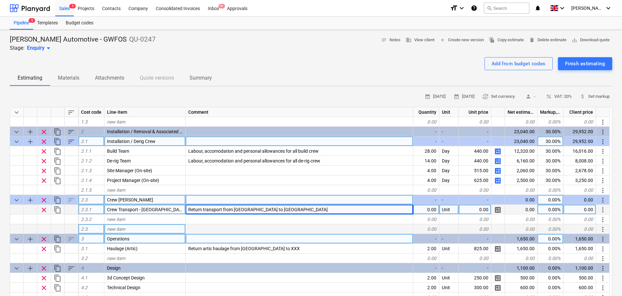
type textarea "x"
click at [438, 213] on div "0.00" at bounding box center [426, 210] width 26 height 10
type input "16"
type textarea "x"
type input "80"
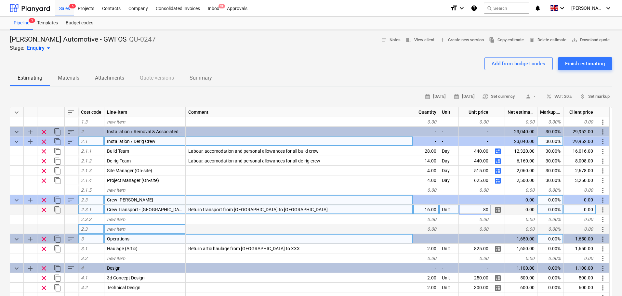
type textarea "x"
type input "30"
type textarea "x"
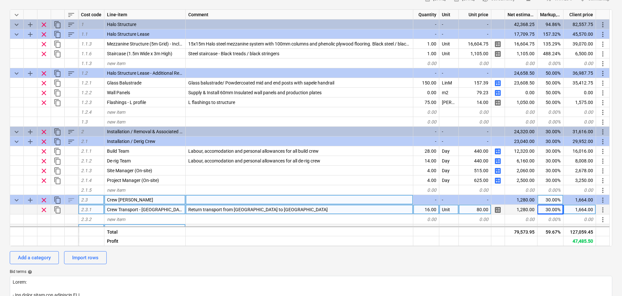
click at [430, 212] on div "16.00" at bounding box center [426, 210] width 26 height 10
click at [432, 210] on input "16" at bounding box center [426, 209] width 26 height 9
type input "1"
type input "20"
type textarea "x"
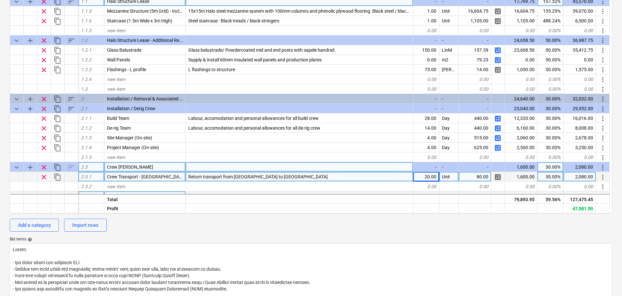
scroll to position [0, 0]
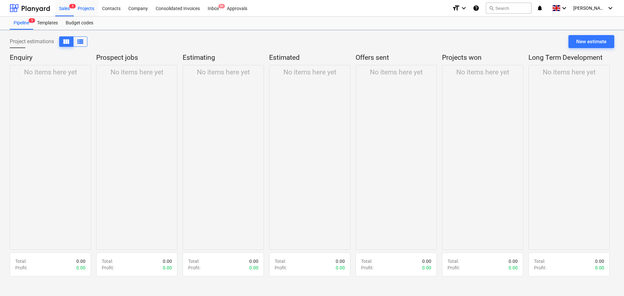
click at [90, 6] on div "Projects" at bounding box center [86, 8] width 24 height 17
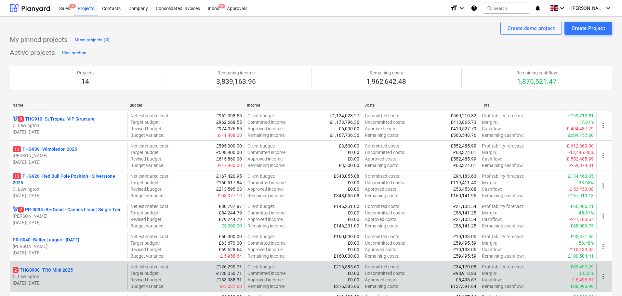
click at [81, 270] on div "2 THG0908 - TRO Mini 2025" at bounding box center [69, 270] width 112 height 7
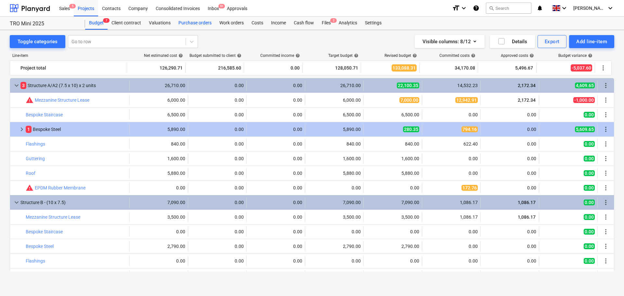
click at [200, 23] on div "Purchase orders" at bounding box center [195, 23] width 41 height 13
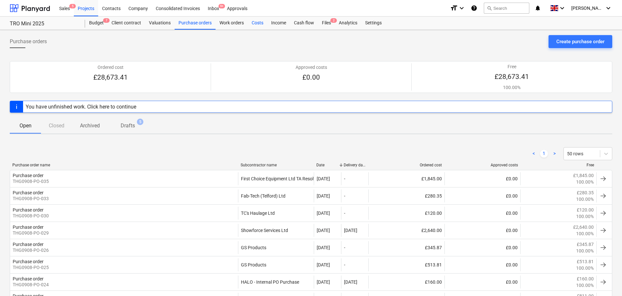
click at [249, 22] on div "Costs" at bounding box center [258, 23] width 20 height 13
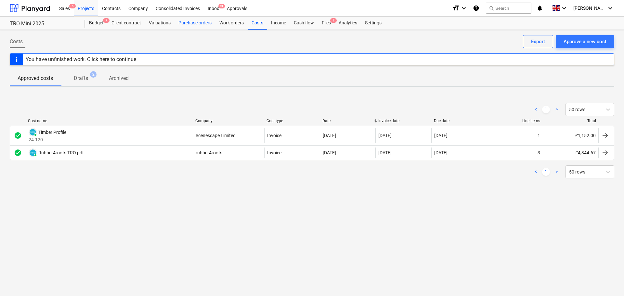
click at [208, 22] on div "Purchase orders" at bounding box center [195, 23] width 41 height 13
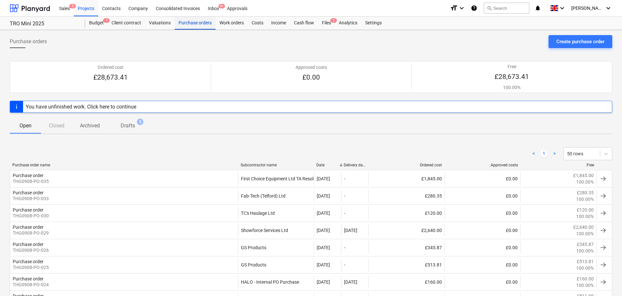
click at [196, 29] on div "Purchase orders" at bounding box center [195, 23] width 41 height 13
click at [95, 9] on div "Projects" at bounding box center [86, 8] width 24 height 17
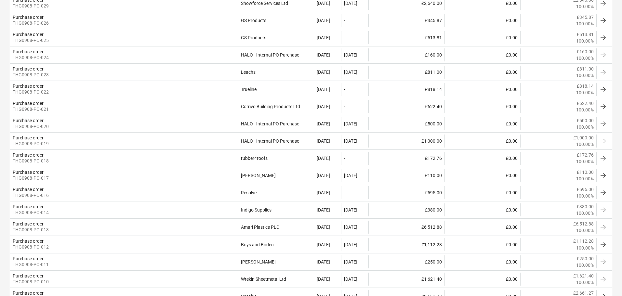
scroll to position [228, 0]
click at [188, 54] on div "Purchase order THG0908-PO-024" at bounding box center [124, 54] width 228 height 13
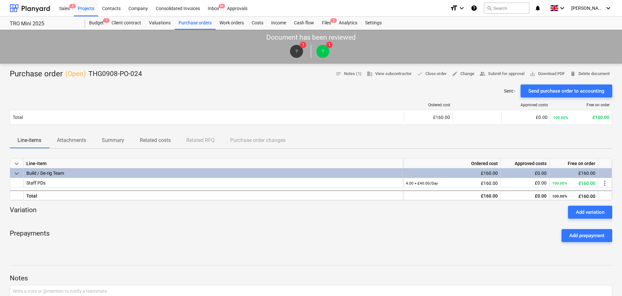
click at [77, 141] on p "Attachments" at bounding box center [71, 141] width 29 height 8
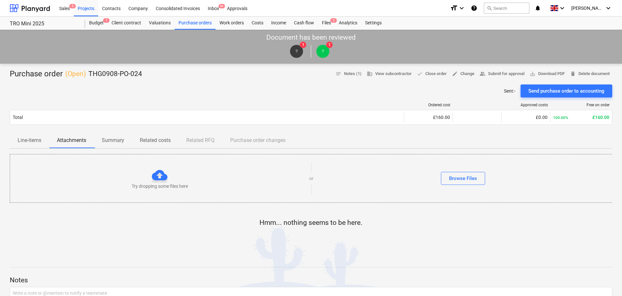
click at [113, 140] on p "Summary" at bounding box center [113, 141] width 22 height 8
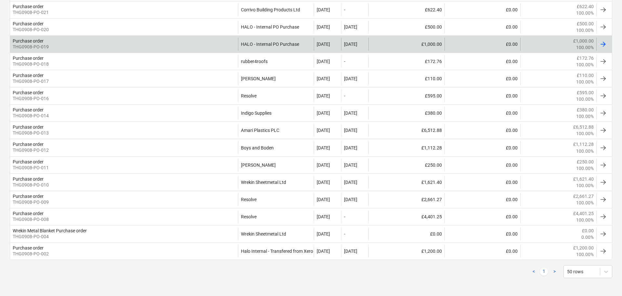
scroll to position [325, 0]
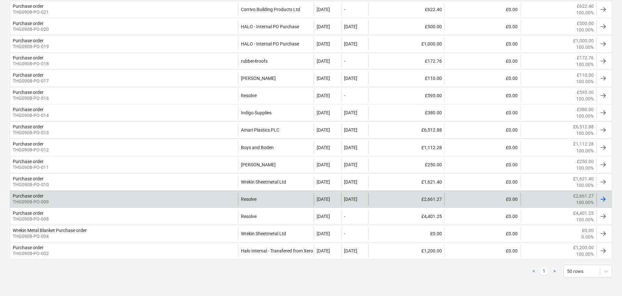
click at [112, 194] on div "Purchase order THG0908-PO-009" at bounding box center [124, 199] width 228 height 13
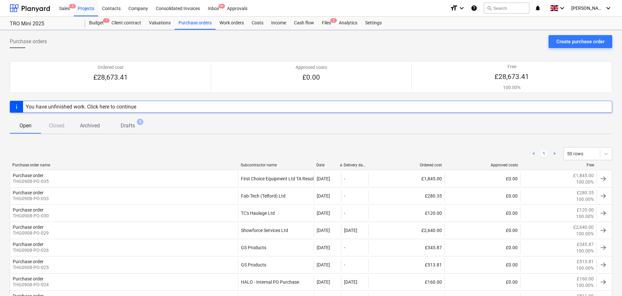
scroll to position [325, 0]
click at [91, 11] on div "Projects" at bounding box center [86, 8] width 24 height 17
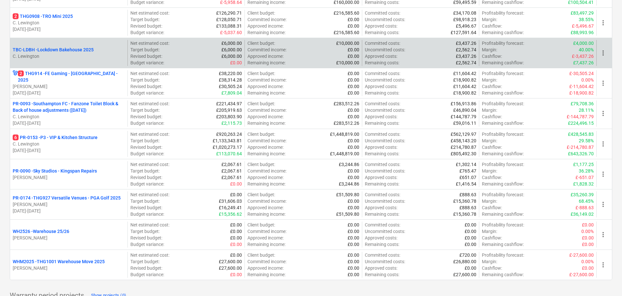
scroll to position [260, 0]
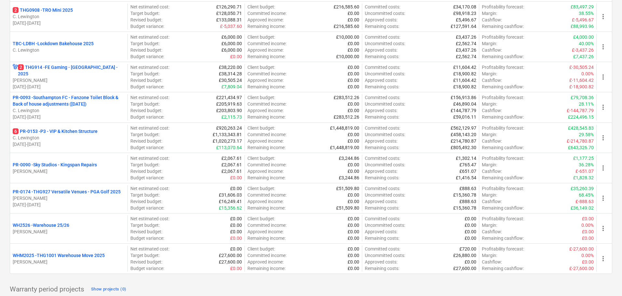
click at [0, 151] on div "Create demo project Create Project My pinned projects Show projects (0) Active …" at bounding box center [311, 41] width 622 height 570
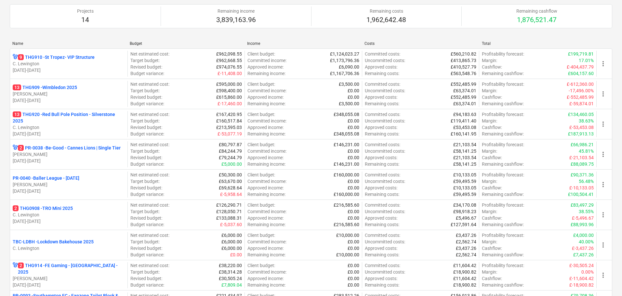
click at [0, 120] on div "Create demo project Create Project My pinned projects Show projects (0) Active …" at bounding box center [311, 240] width 622 height 570
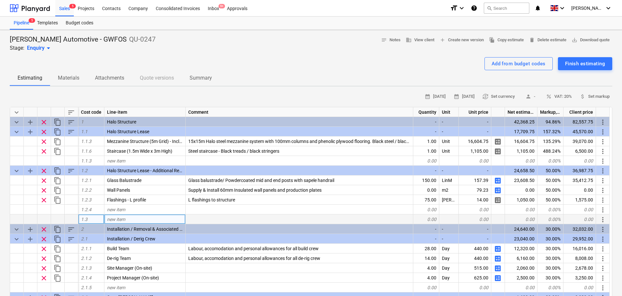
click at [149, 217] on div "new item" at bounding box center [144, 220] width 81 height 10
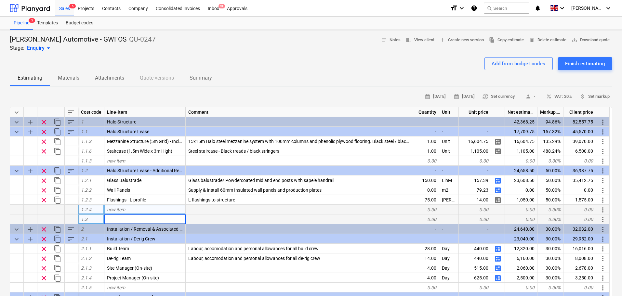
click at [128, 214] on div "new item" at bounding box center [144, 210] width 81 height 10
type input "Access Ramp"
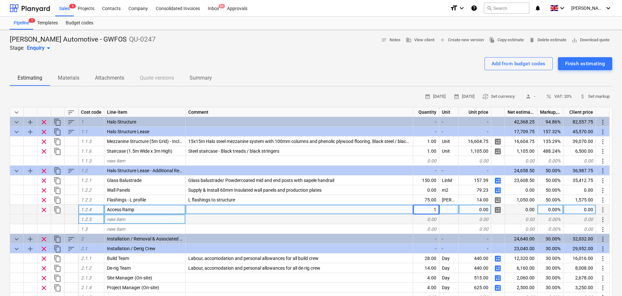
type textarea "x"
type input "Package"
type textarea "x"
type input "2500"
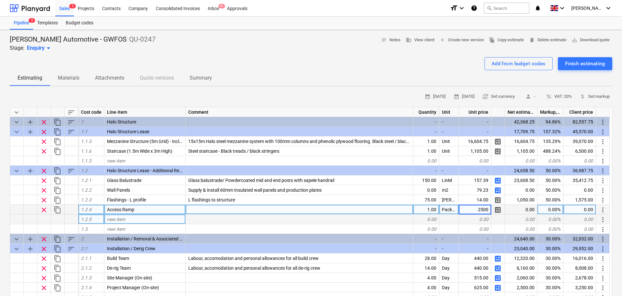
type textarea "x"
click at [556, 207] on div "0.00%" at bounding box center [551, 210] width 26 height 10
type input "50"
type textarea "x"
